Goal: Task Accomplishment & Management: Manage account settings

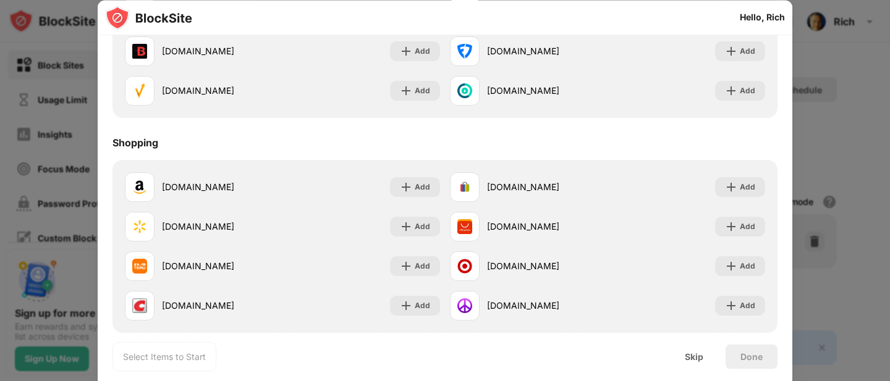
scroll to position [1124, 0]
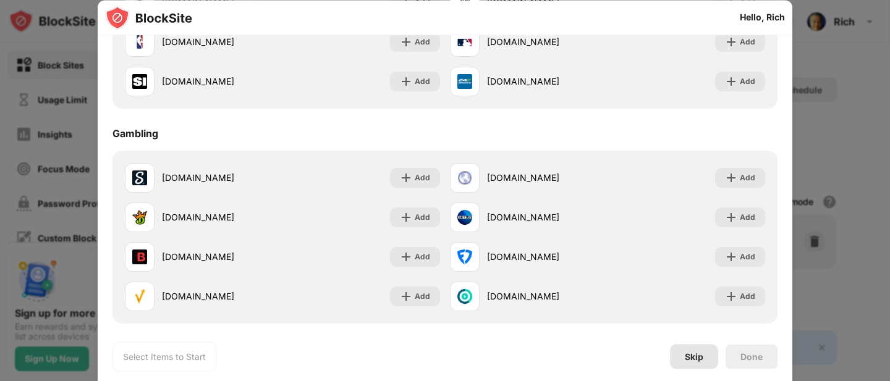
click at [689, 360] on div "Skip" at bounding box center [694, 357] width 19 height 10
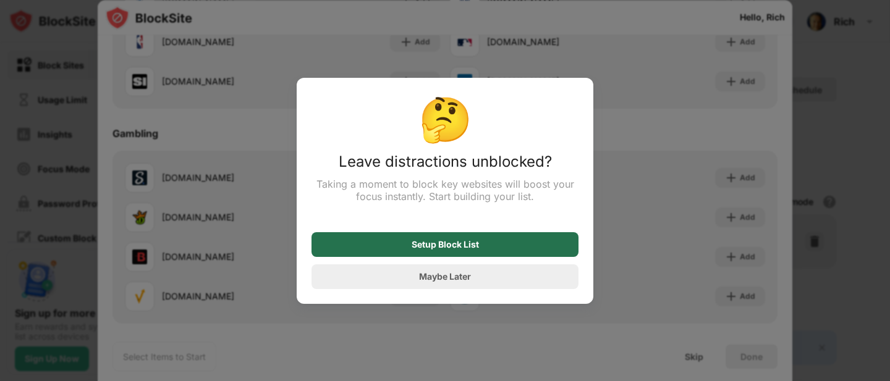
click at [433, 249] on div "Setup Block List" at bounding box center [444, 245] width 67 height 10
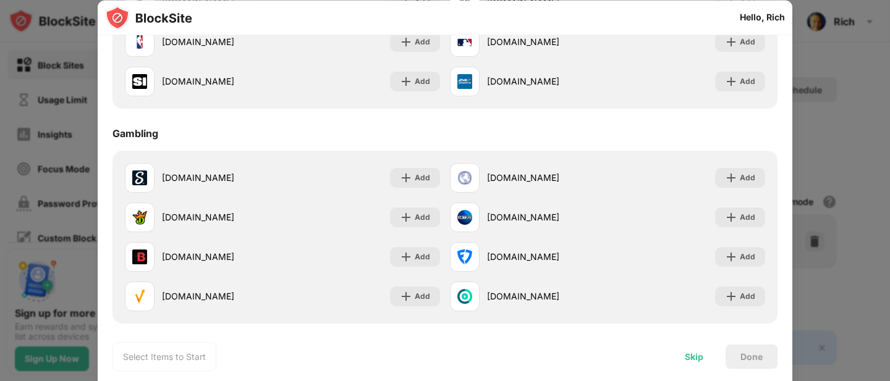
click at [699, 360] on div "Skip" at bounding box center [694, 357] width 19 height 10
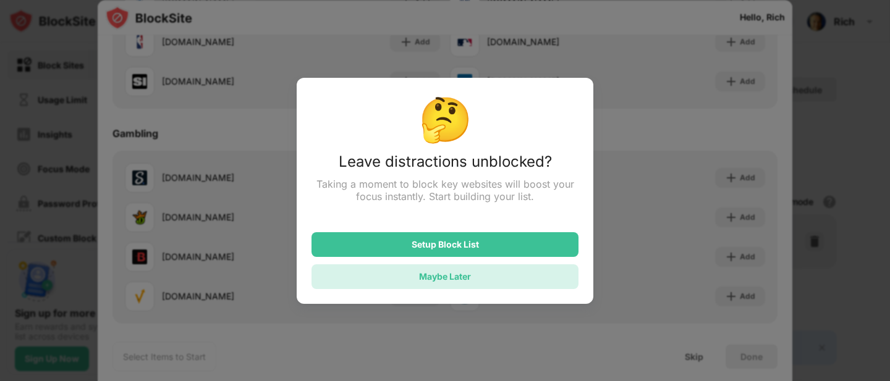
click at [470, 279] on div "Maybe Later" at bounding box center [445, 276] width 52 height 11
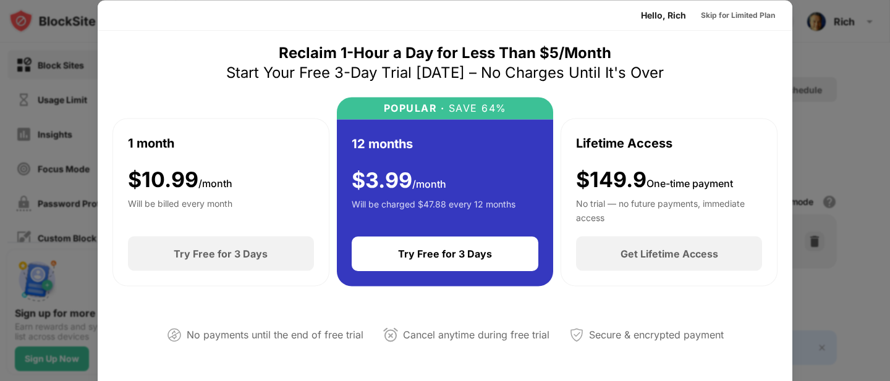
scroll to position [0, 0]
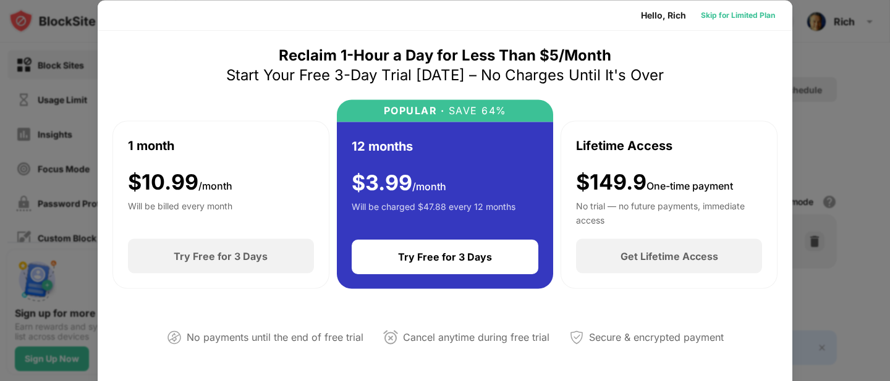
click at [730, 15] on div "Skip for Limited Plan" at bounding box center [738, 15] width 74 height 12
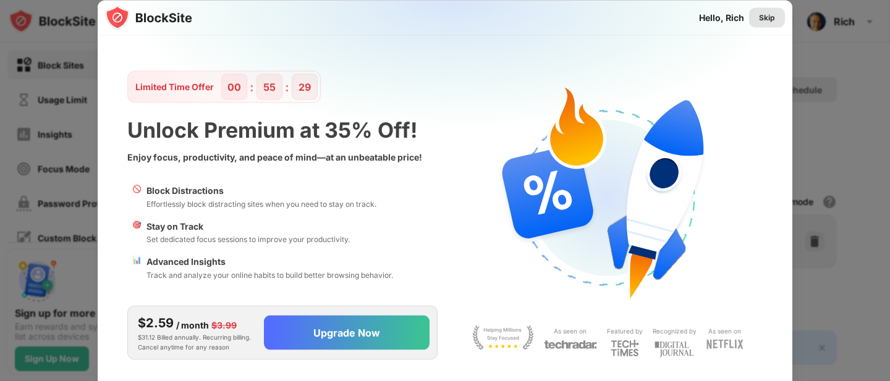
click at [770, 12] on div "Skip" at bounding box center [767, 17] width 16 height 12
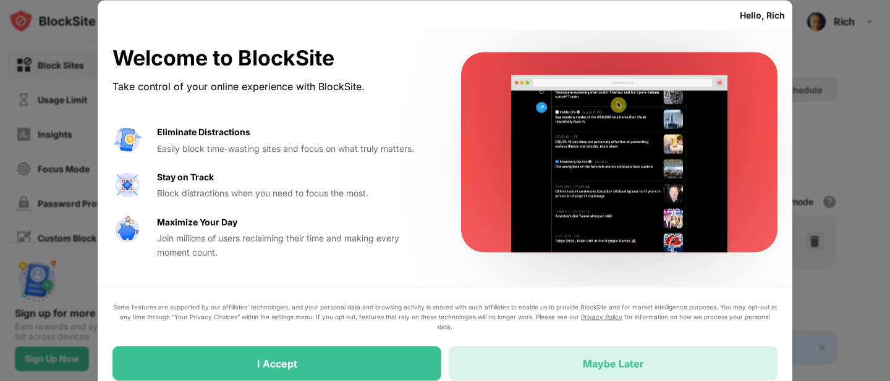
click at [631, 364] on div "Maybe Later" at bounding box center [613, 363] width 61 height 12
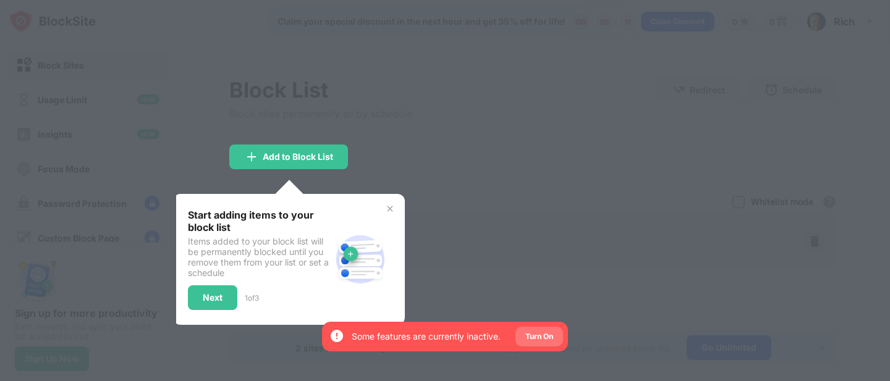
click at [533, 339] on div "Turn On" at bounding box center [539, 337] width 28 height 12
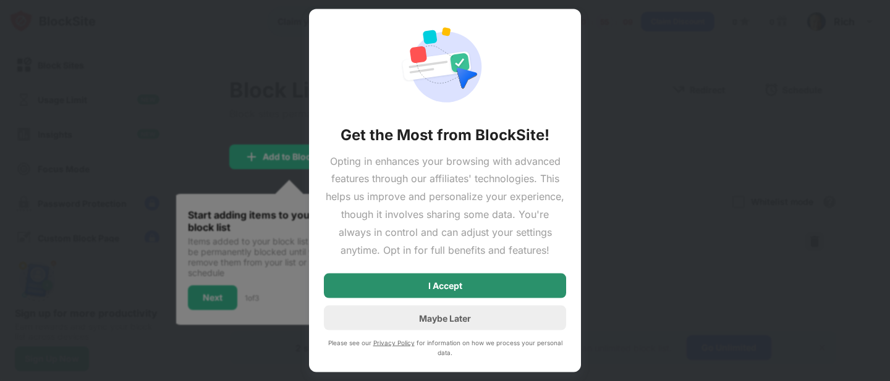
click at [463, 277] on div "I Accept" at bounding box center [445, 286] width 242 height 25
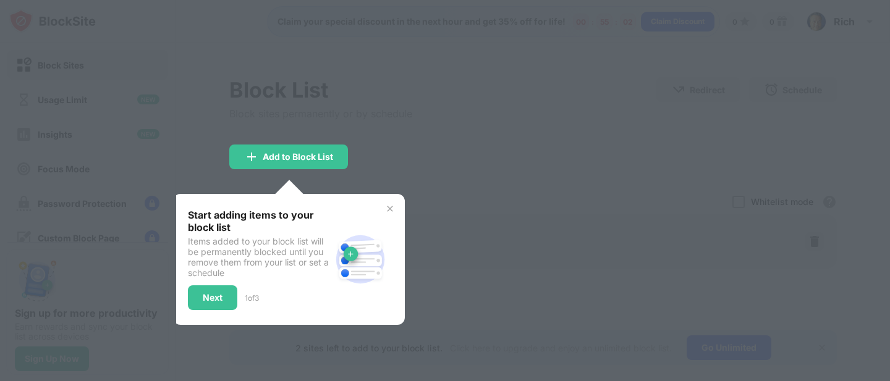
click at [222, 300] on div "Next" at bounding box center [213, 298] width 20 height 10
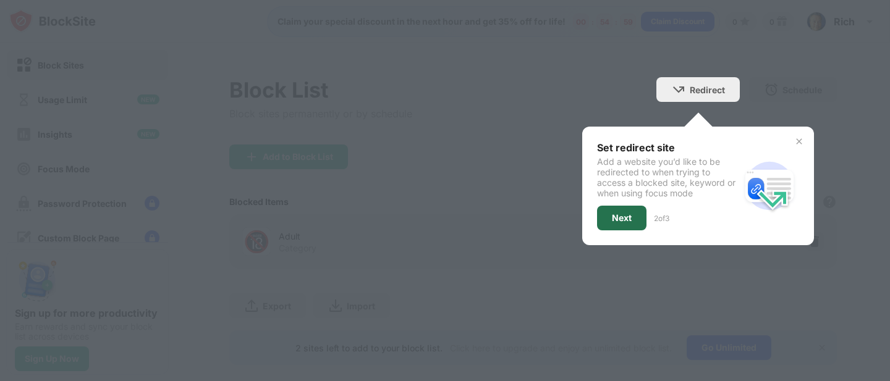
click at [613, 226] on div "Next" at bounding box center [621, 218] width 49 height 25
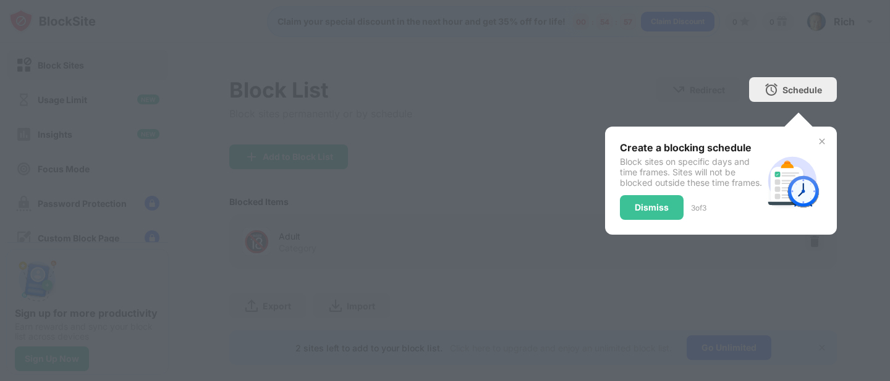
click at [629, 220] on div "Dismiss" at bounding box center [652, 207] width 64 height 25
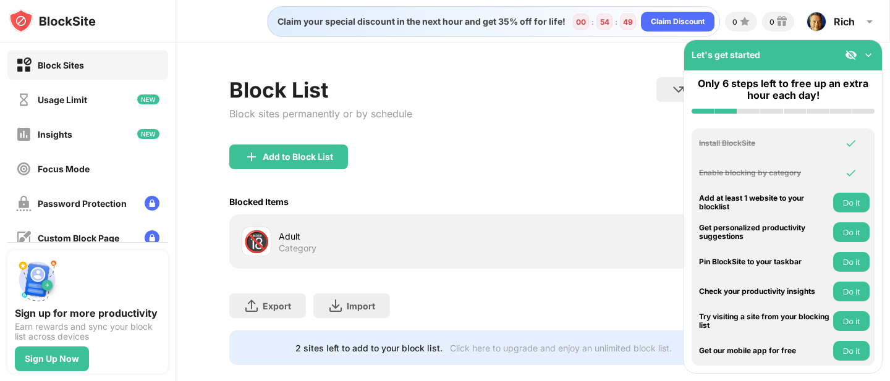
click at [866, 56] on img at bounding box center [868, 55] width 12 height 12
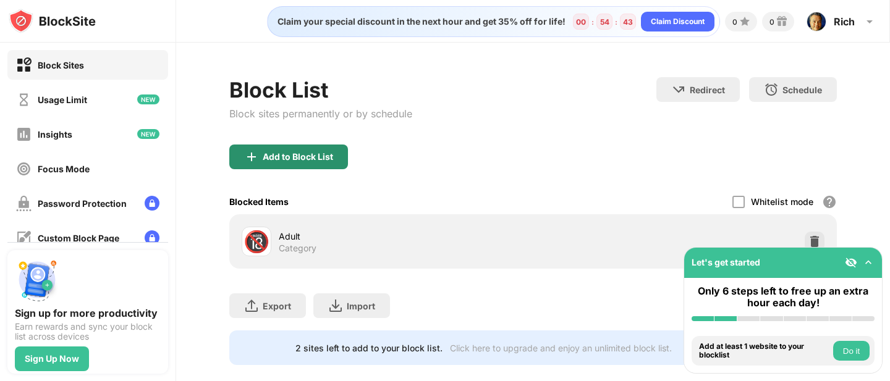
click at [309, 154] on div "Add to Block List" at bounding box center [298, 157] width 70 height 10
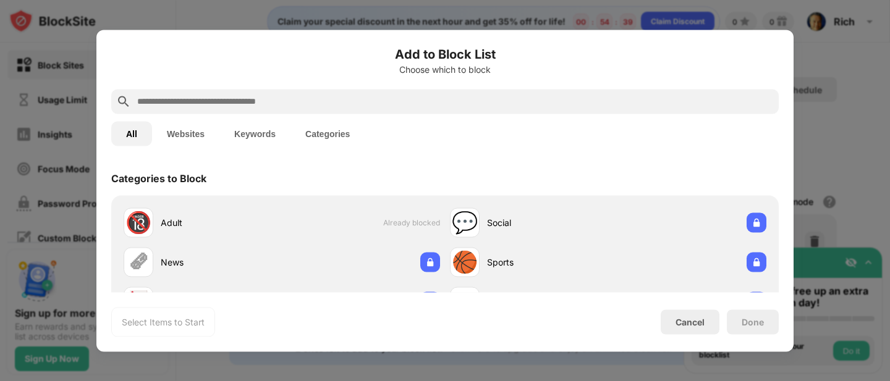
click at [195, 105] on input "text" at bounding box center [455, 101] width 638 height 15
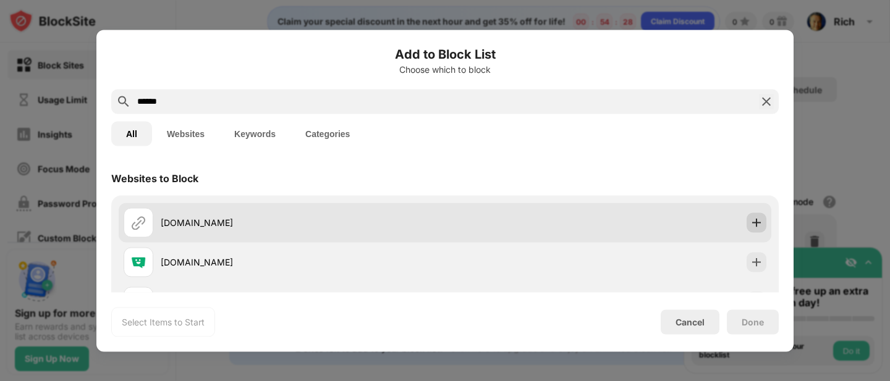
type input "******"
click at [748, 229] on div at bounding box center [756, 223] width 20 height 20
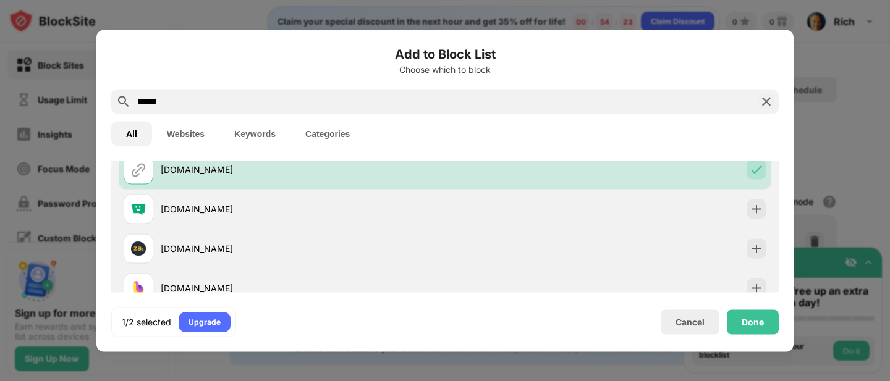
scroll to position [259, 0]
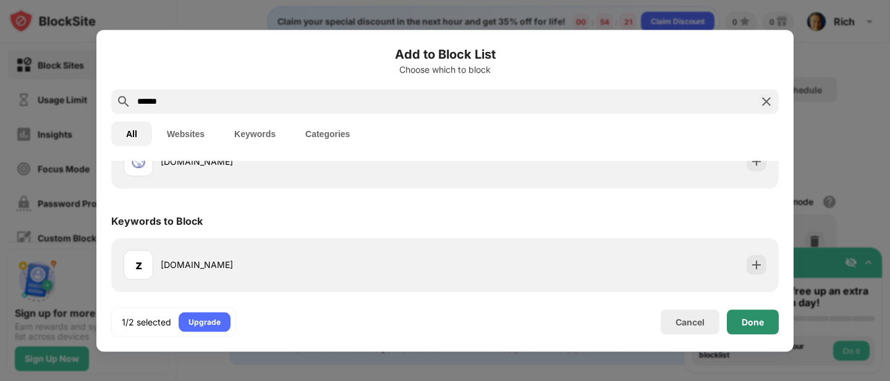
click at [752, 326] on div "Done" at bounding box center [752, 322] width 22 height 10
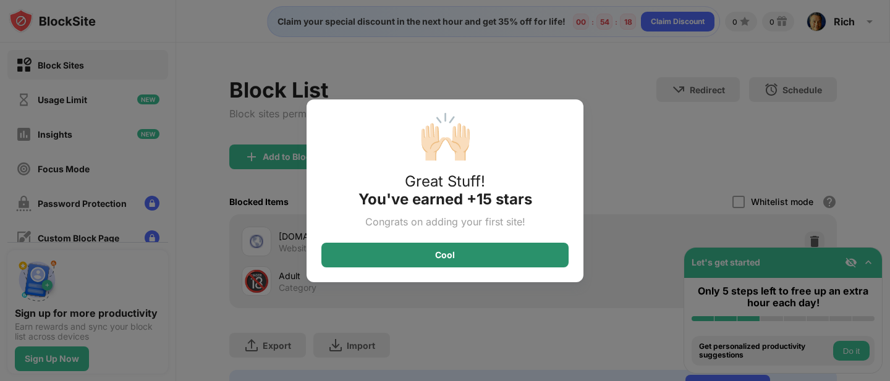
click at [452, 266] on div "Cool" at bounding box center [444, 255] width 247 height 25
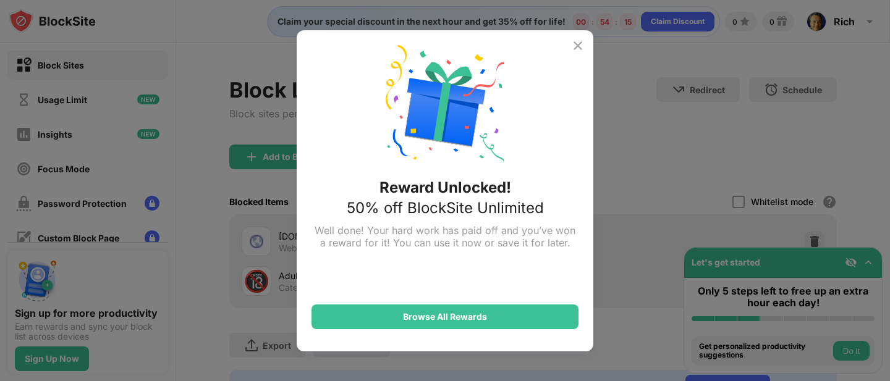
click at [571, 48] on div "Reward Unlocked! 50% off BlockSite Unlimited Well done! Your hard work has paid…" at bounding box center [445, 190] width 297 height 321
click at [577, 47] on img at bounding box center [577, 45] width 15 height 15
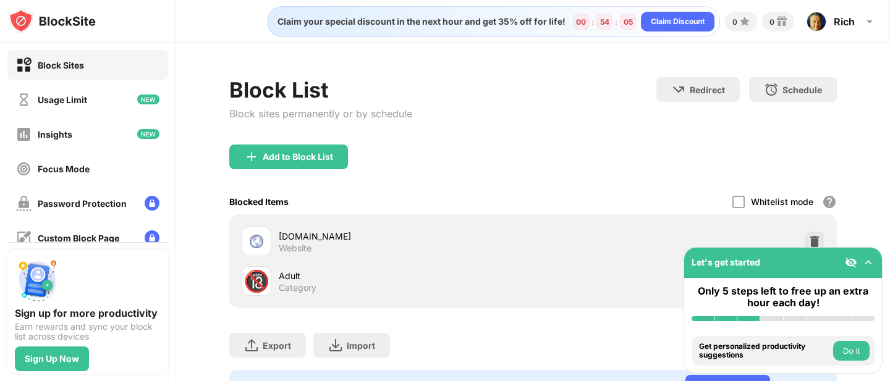
click at [496, 154] on div "Add to Block List" at bounding box center [532, 167] width 607 height 44
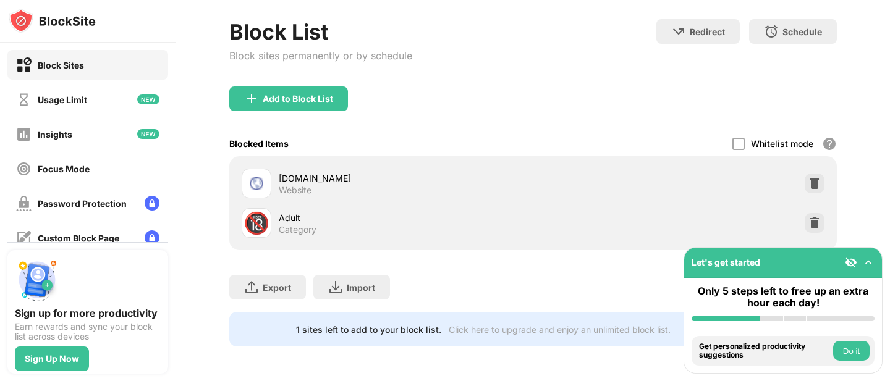
scroll to position [67, 0]
click at [808, 217] on img at bounding box center [814, 223] width 12 height 12
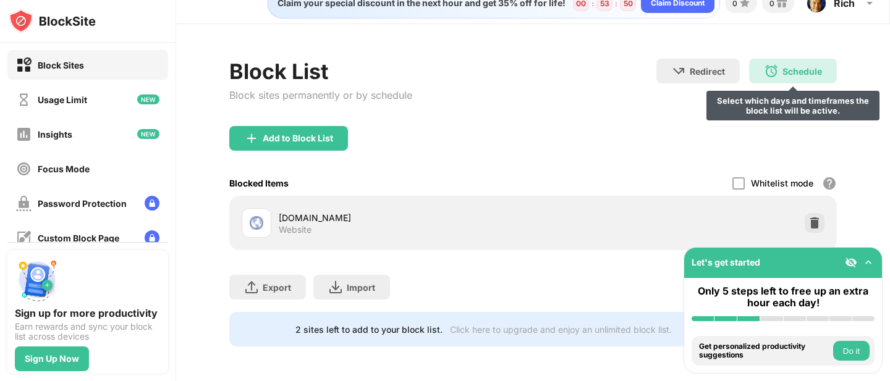
click at [782, 66] on div "Schedule" at bounding box center [802, 71] width 40 height 11
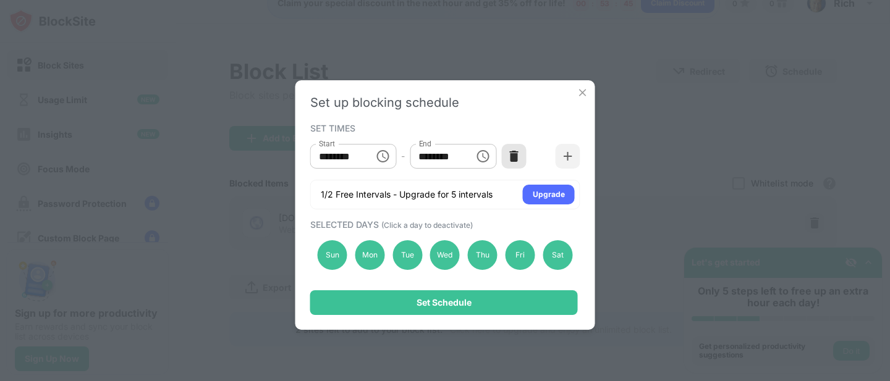
click at [520, 159] on div at bounding box center [513, 156] width 25 height 25
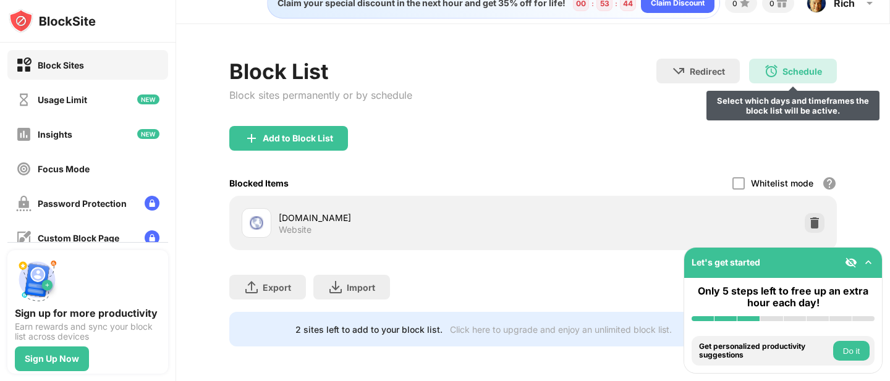
click at [796, 66] on div "Schedule" at bounding box center [802, 71] width 40 height 11
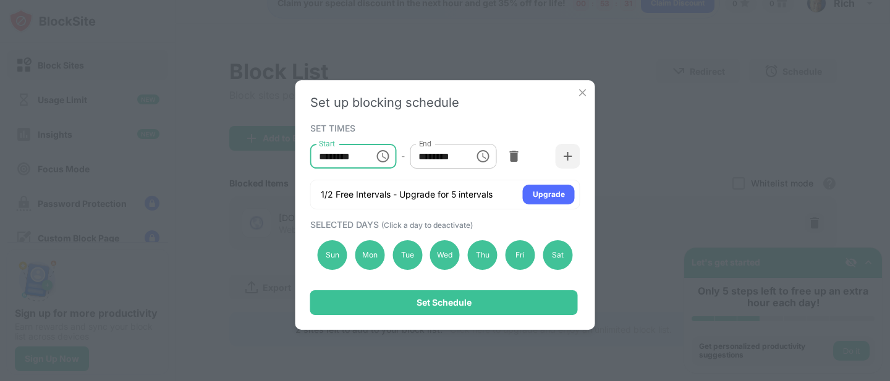
click at [358, 162] on input "********" at bounding box center [338, 156] width 56 height 25
type input "********"
click at [424, 157] on input "********" at bounding box center [438, 156] width 56 height 25
type input "********"
click at [339, 257] on div "Sun" at bounding box center [333, 255] width 30 height 30
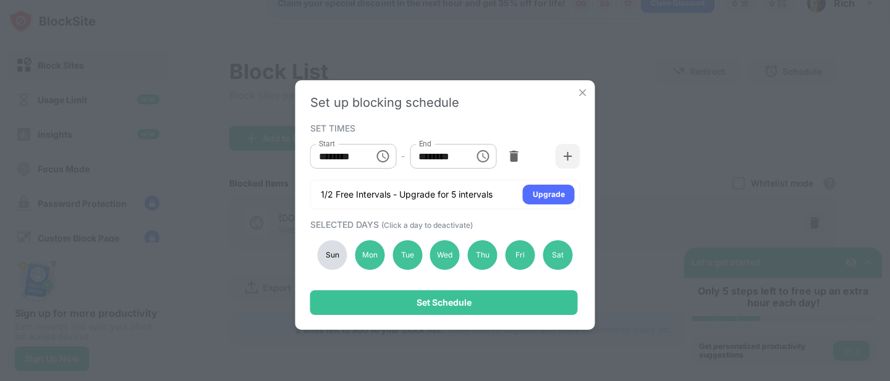
click at [331, 258] on div "Sun" at bounding box center [333, 255] width 30 height 30
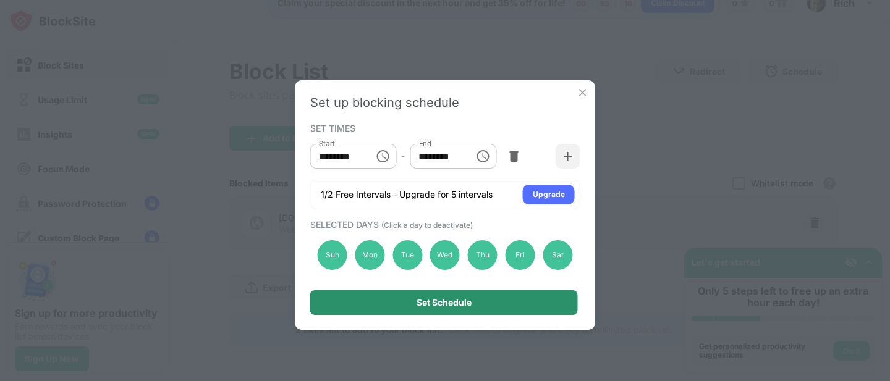
click at [410, 308] on div "Set Schedule" at bounding box center [444, 302] width 268 height 25
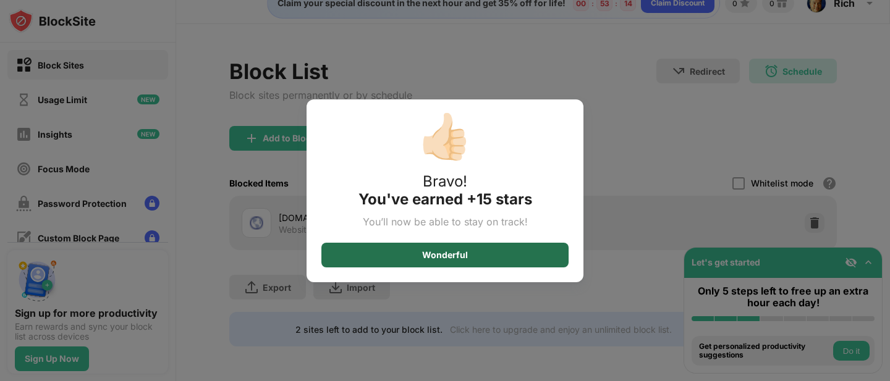
click at [443, 259] on div "Wonderful" at bounding box center [445, 255] width 46 height 10
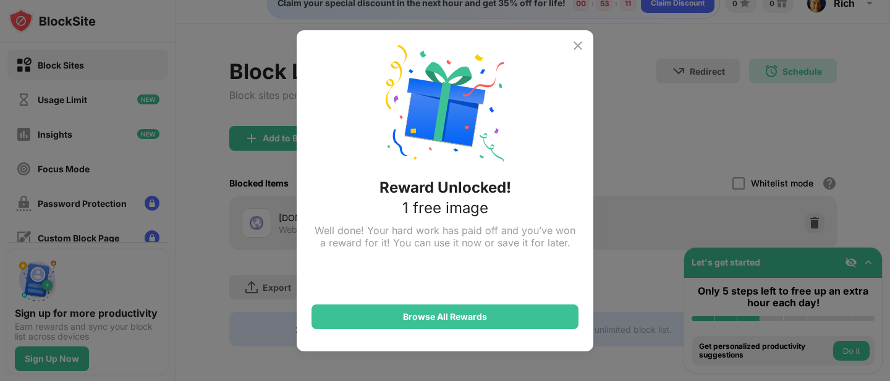
click at [575, 46] on img at bounding box center [577, 45] width 15 height 15
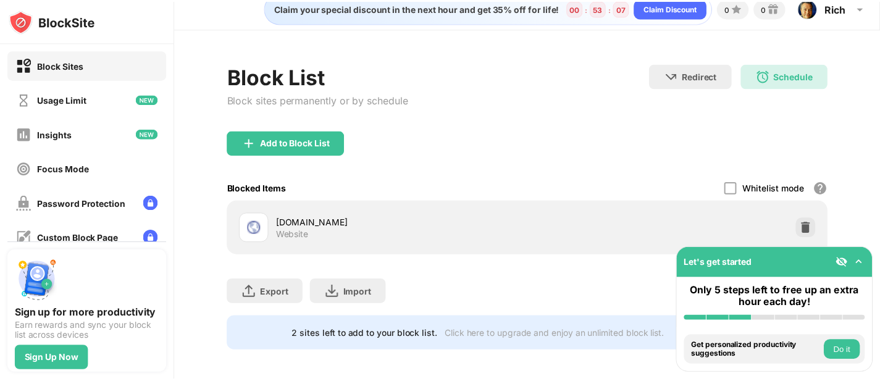
scroll to position [0, 0]
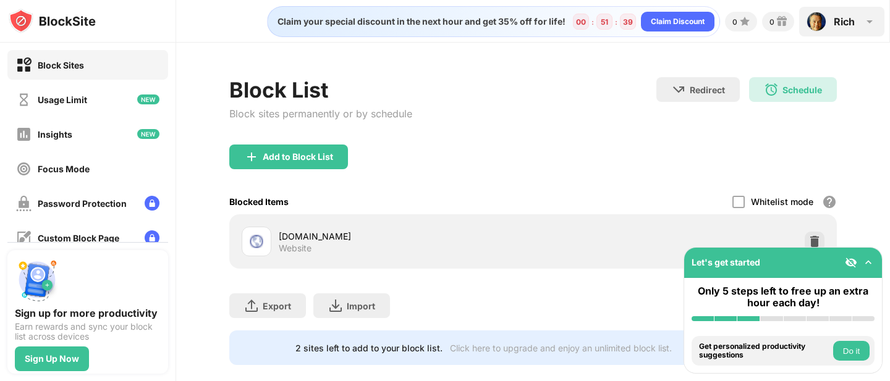
click at [853, 24] on div "Rich" at bounding box center [843, 21] width 21 height 12
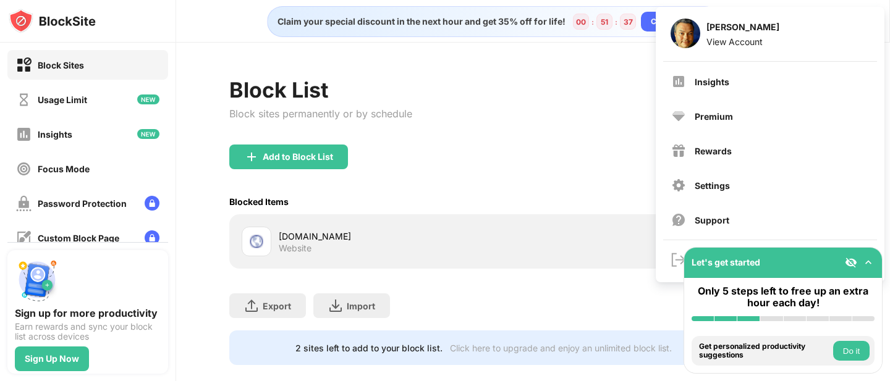
click at [740, 188] on div "Settings" at bounding box center [770, 186] width 213 height 30
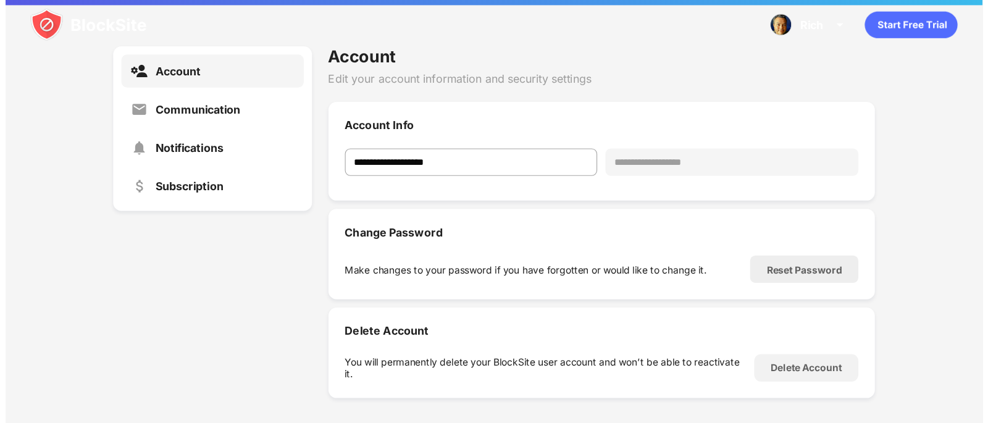
scroll to position [180, 0]
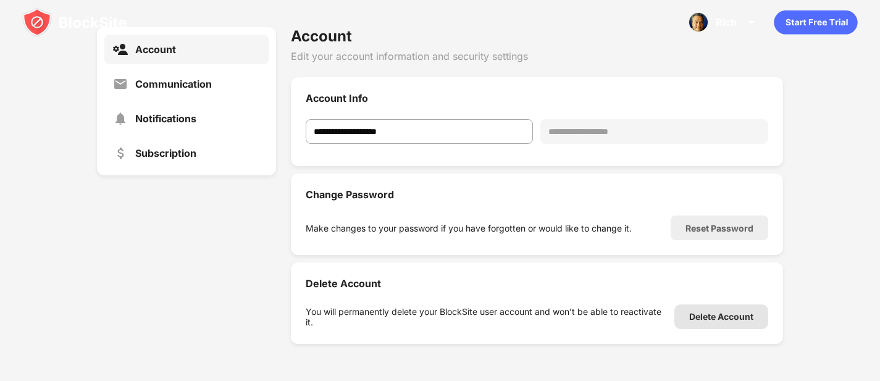
click at [725, 318] on div "Delete Account" at bounding box center [721, 317] width 64 height 10
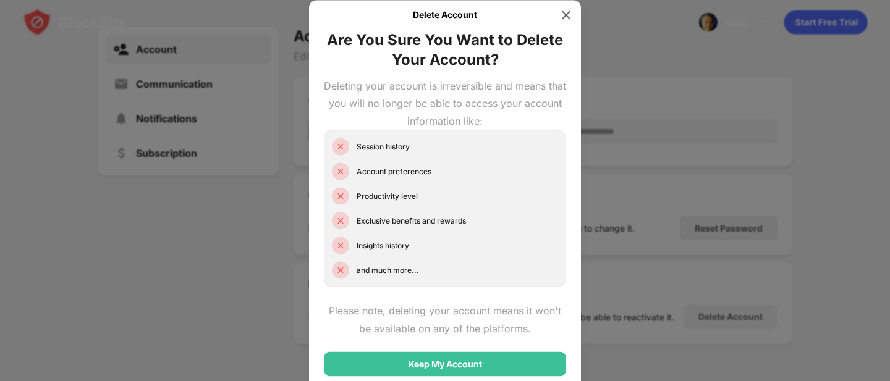
click at [429, 272] on div "Session history Account preferences Productivity level Exclusive benefits and r…" at bounding box center [445, 208] width 242 height 157
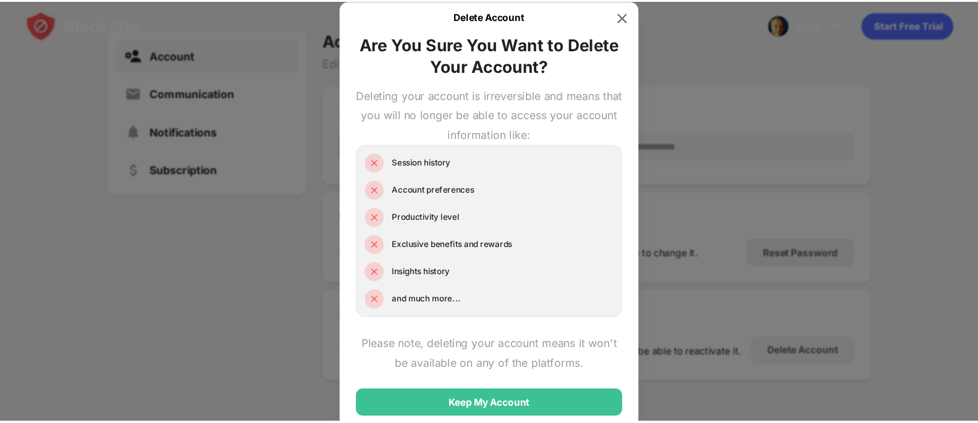
scroll to position [135, 0]
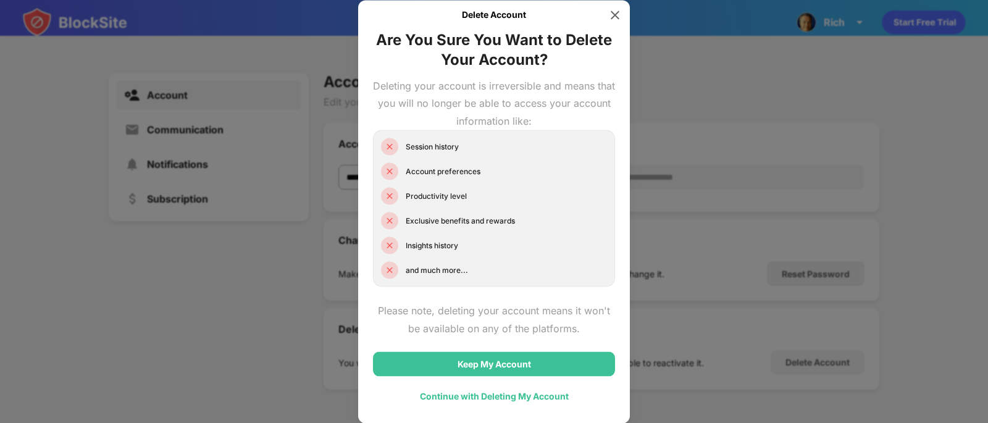
click at [462, 381] on div "Continue with Deleting My Account" at bounding box center [494, 397] width 149 height 10
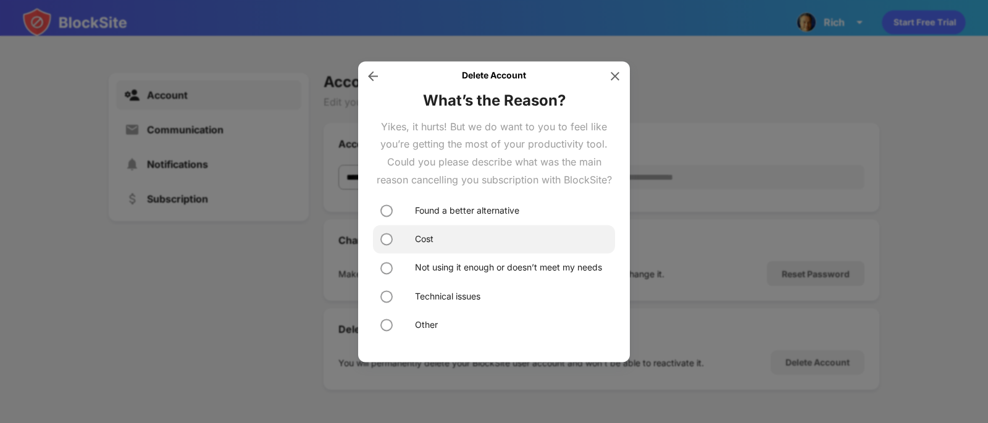
click at [423, 239] on div "Cost" at bounding box center [424, 240] width 19 height 14
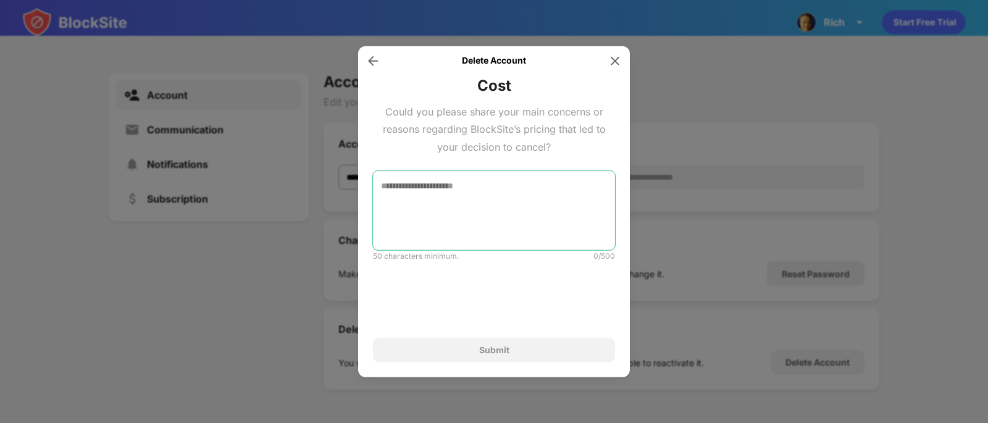
click at [437, 207] on textarea at bounding box center [494, 210] width 242 height 79
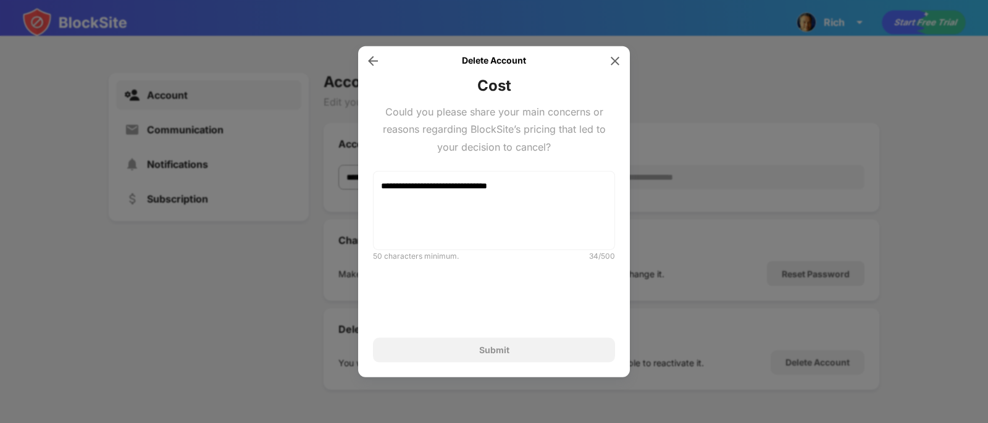
drag, startPoint x: 499, startPoint y: 353, endPoint x: 497, endPoint y: 331, distance: 21.7
drag, startPoint x: 497, startPoint y: 331, endPoint x: 439, endPoint y: 284, distance: 75.2
click at [439, 289] on div "**********" at bounding box center [494, 247] width 242 height 152
click at [525, 180] on textarea "**********" at bounding box center [494, 210] width 242 height 79
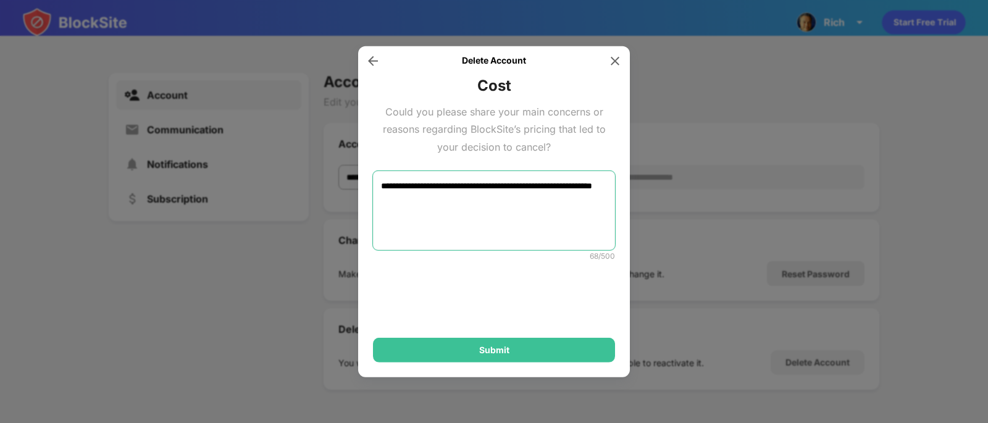
type textarea "**********"
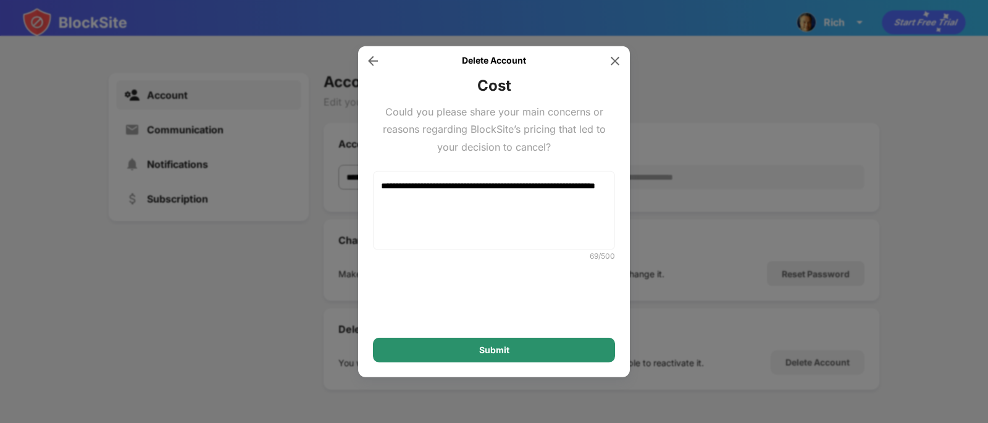
click at [485, 356] on div "Submit" at bounding box center [494, 350] width 242 height 25
